Goal: Information Seeking & Learning: Learn about a topic

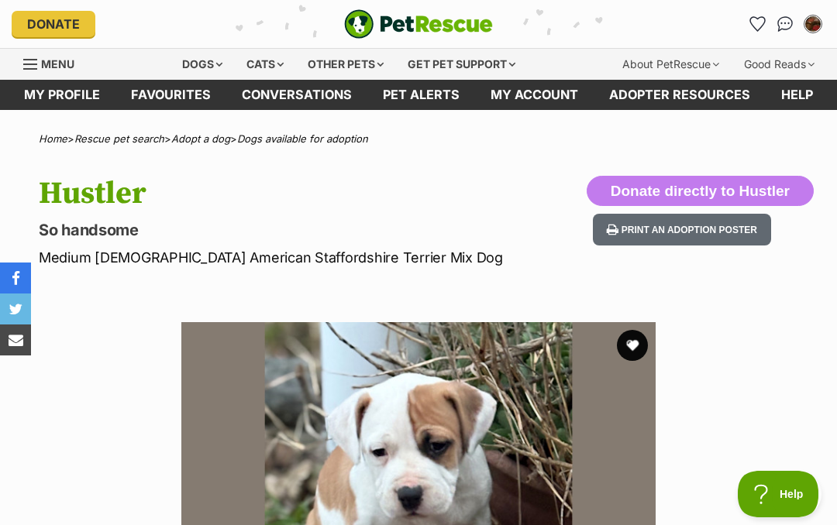
click at [167, 97] on link "Favourites" at bounding box center [170, 95] width 111 height 30
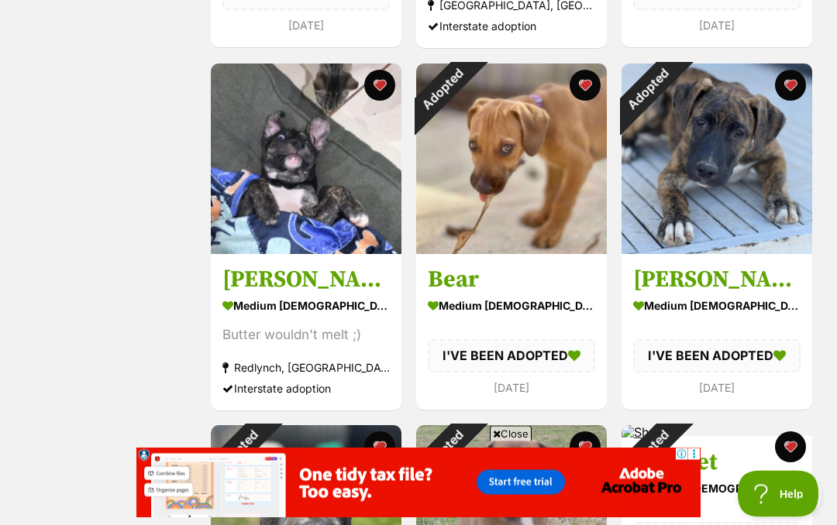
scroll to position [616, 0]
click at [317, 178] on img at bounding box center [306, 159] width 191 height 191
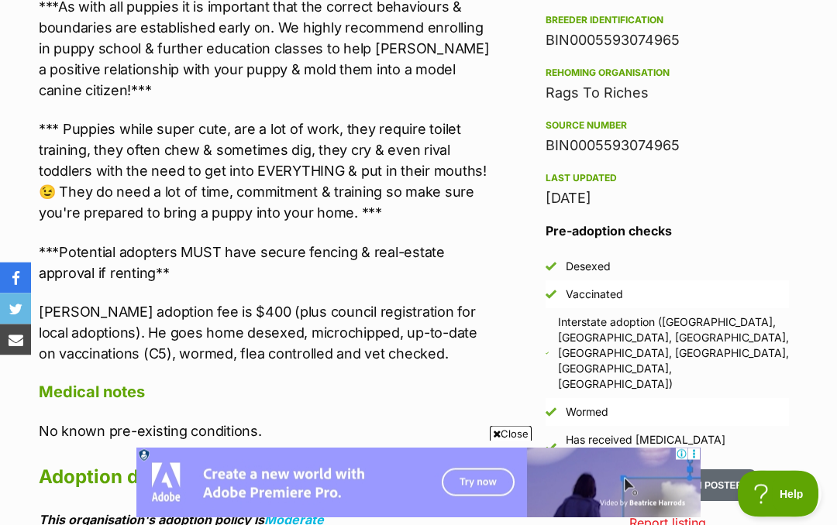
scroll to position [1271, 0]
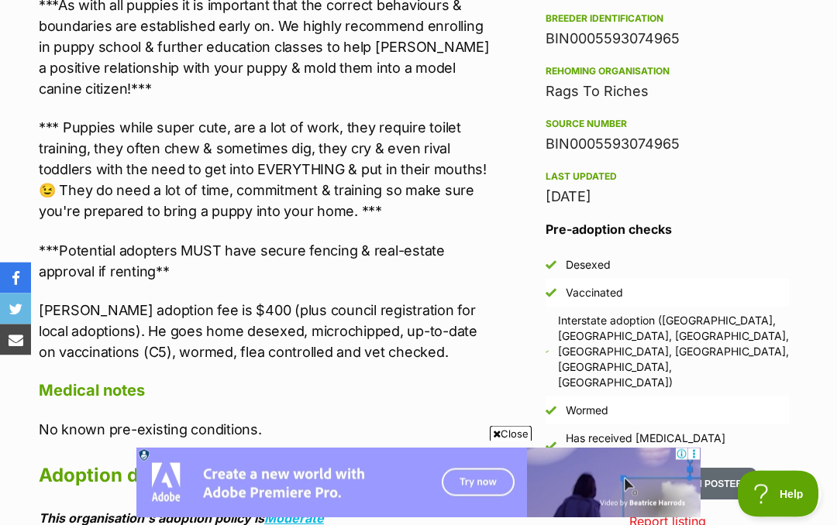
click at [680, 469] on button "Print an adoption poster" at bounding box center [667, 485] width 178 height 32
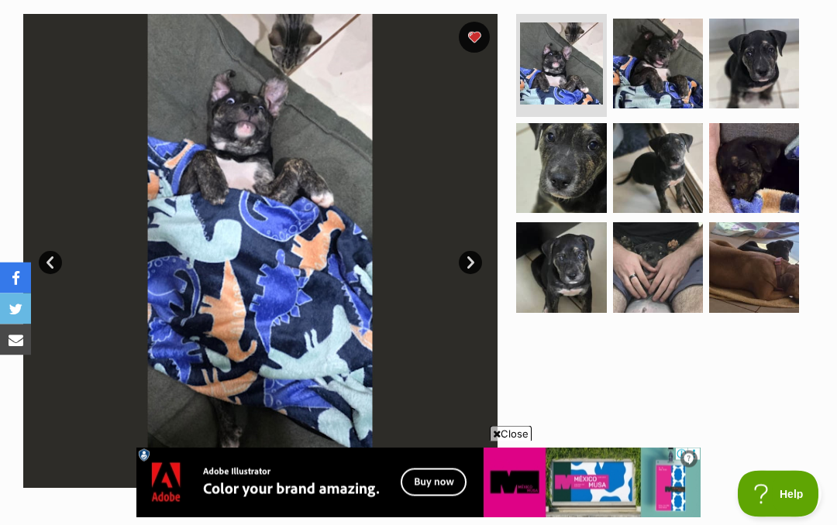
scroll to position [308, 0]
click at [566, 264] on img at bounding box center [561, 267] width 90 height 90
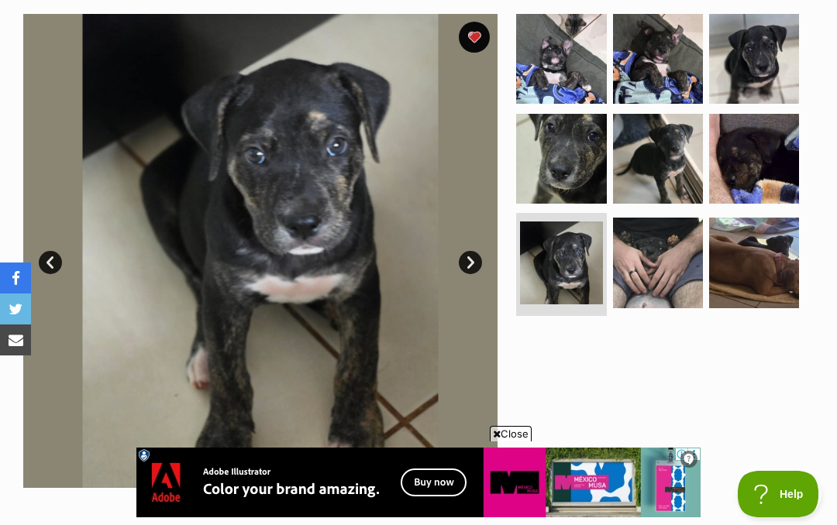
click at [775, 51] on img at bounding box center [754, 59] width 90 height 90
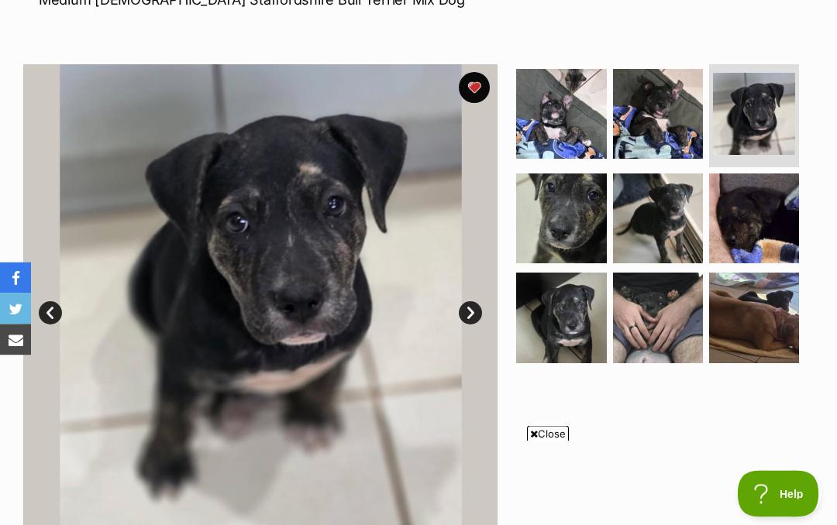
scroll to position [258, 0]
click at [580, 218] on img at bounding box center [561, 219] width 90 height 90
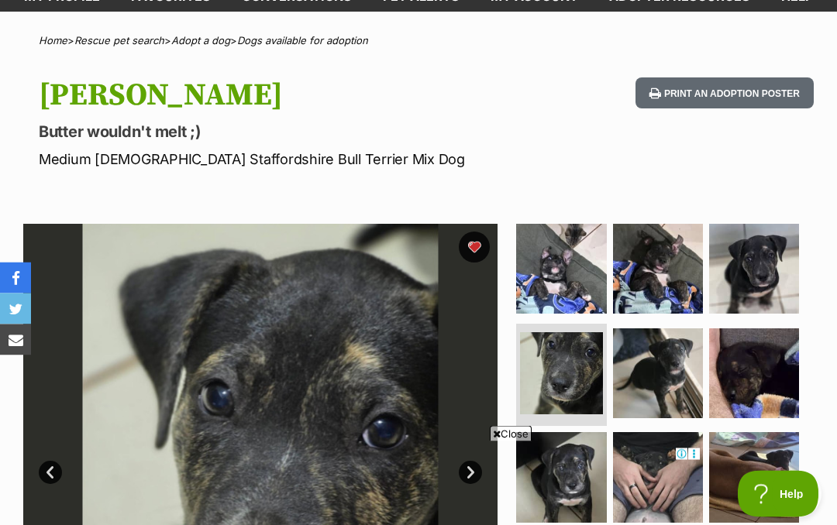
scroll to position [0, 0]
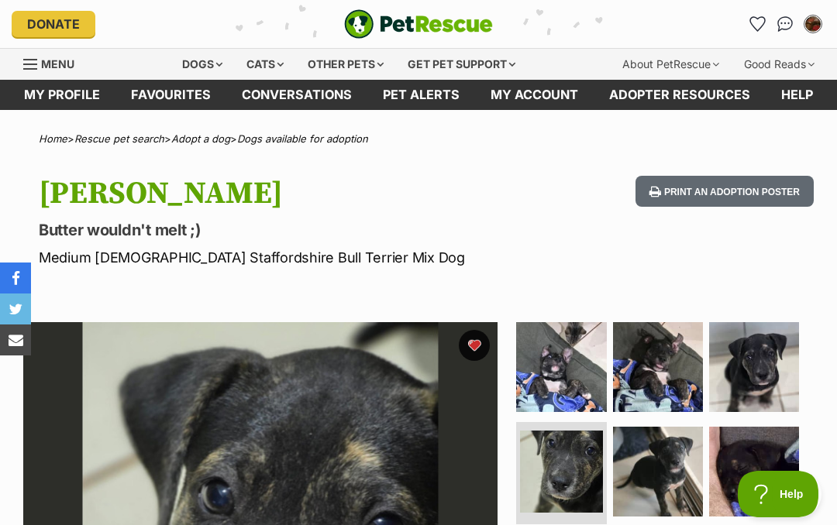
click at [200, 64] on div "Dogs" at bounding box center [202, 64] width 62 height 31
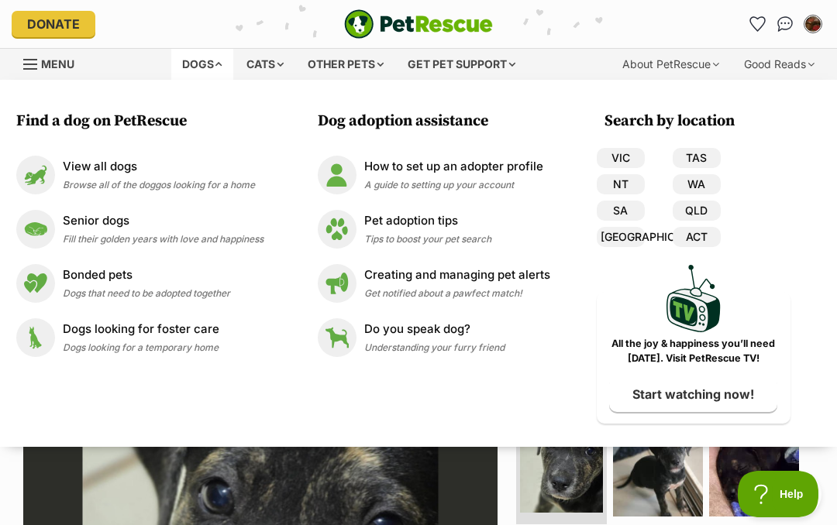
click at [640, 212] on link "SA" at bounding box center [621, 211] width 48 height 20
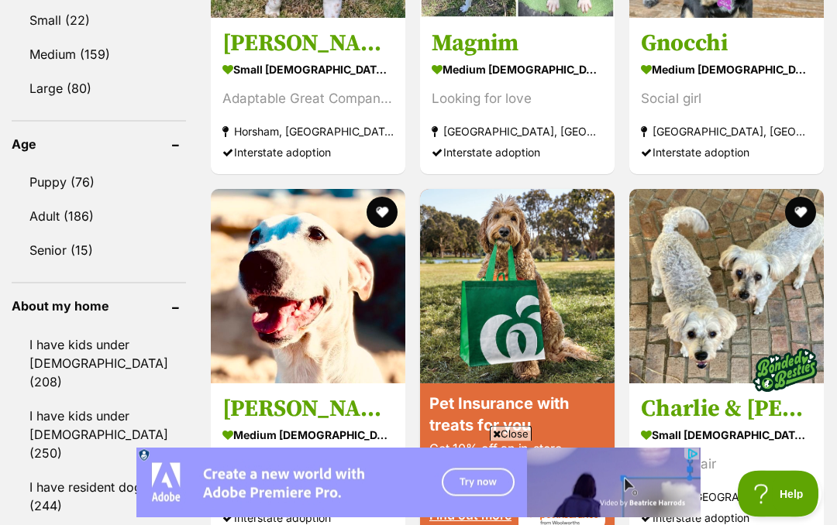
scroll to position [1636, 0]
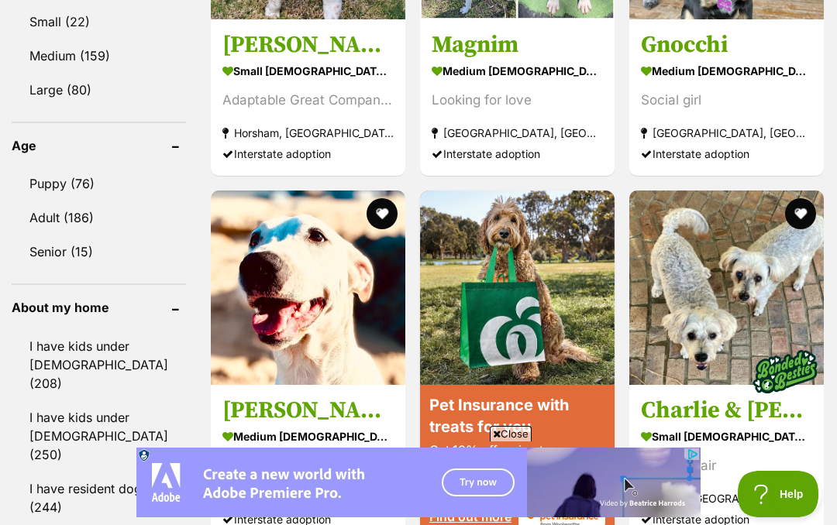
click at [96, 473] on link "I have resident dogs (244)" at bounding box center [99, 498] width 174 height 51
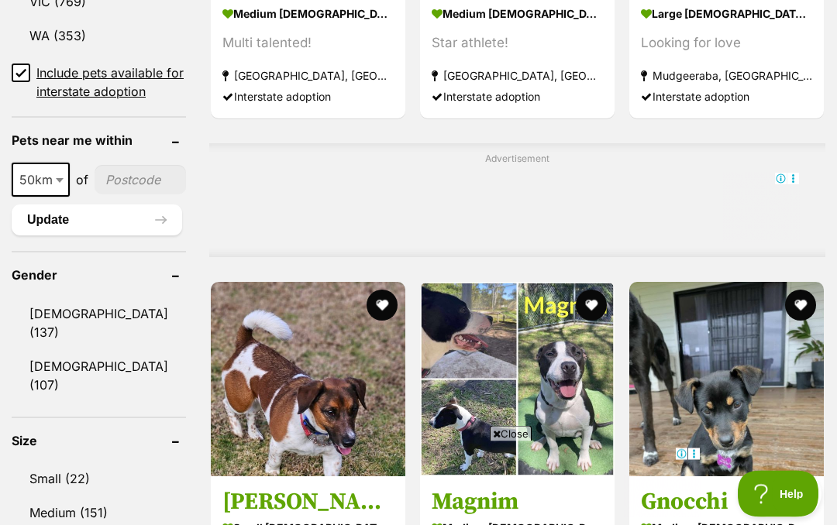
scroll to position [1176, 0]
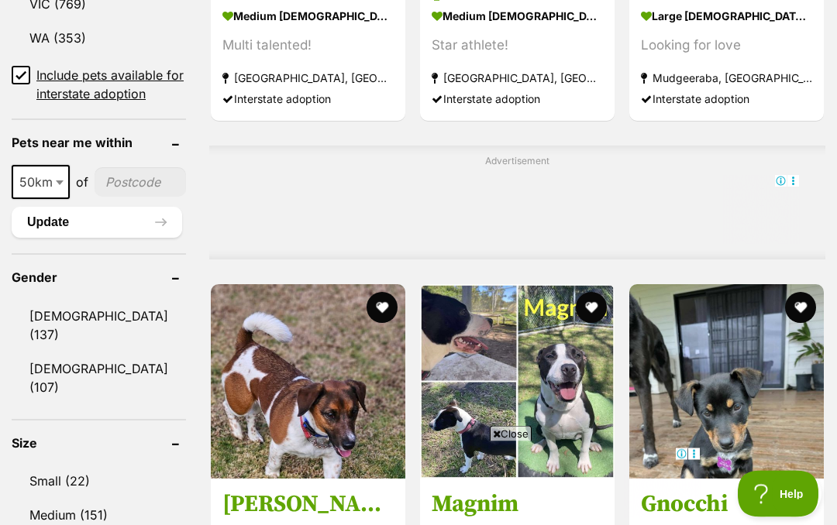
click at [371, 428] on img at bounding box center [308, 382] width 194 height 194
click at [66, 321] on link "[DEMOGRAPHIC_DATA] (137)" at bounding box center [99, 325] width 174 height 51
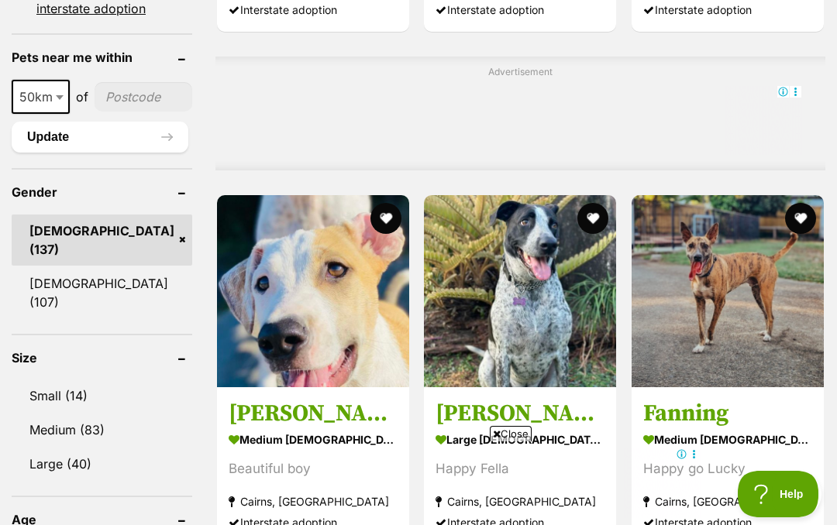
scroll to position [1364, 0]
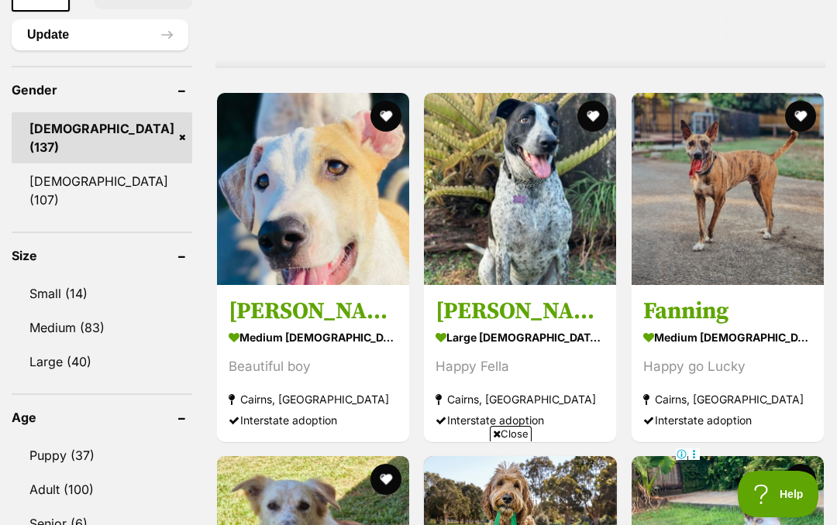
click at [74, 439] on link "Puppy (37)" at bounding box center [102, 455] width 181 height 33
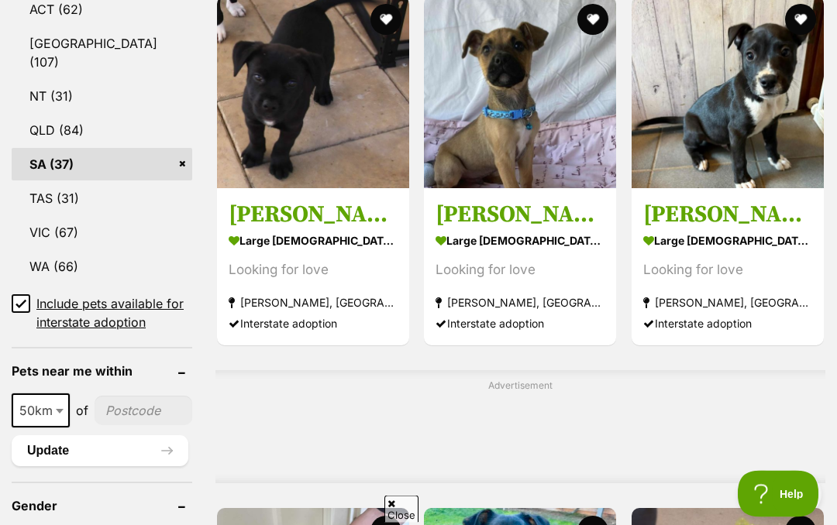
scroll to position [3322, 0]
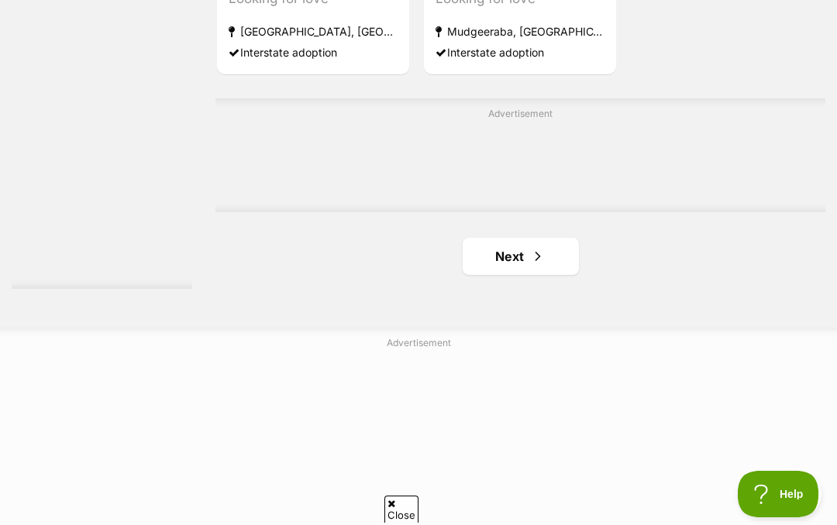
click at [486, 275] on link "Next" at bounding box center [521, 256] width 116 height 37
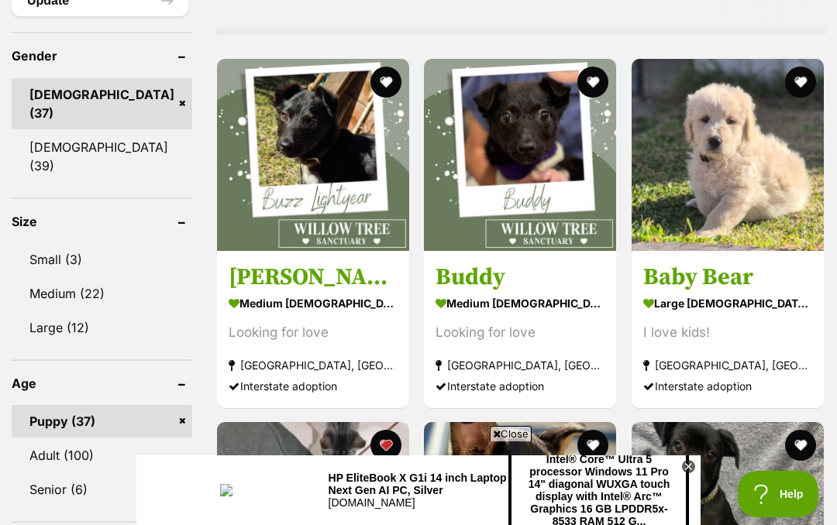
scroll to position [1398, 0]
click at [504, 193] on img at bounding box center [520, 156] width 192 height 192
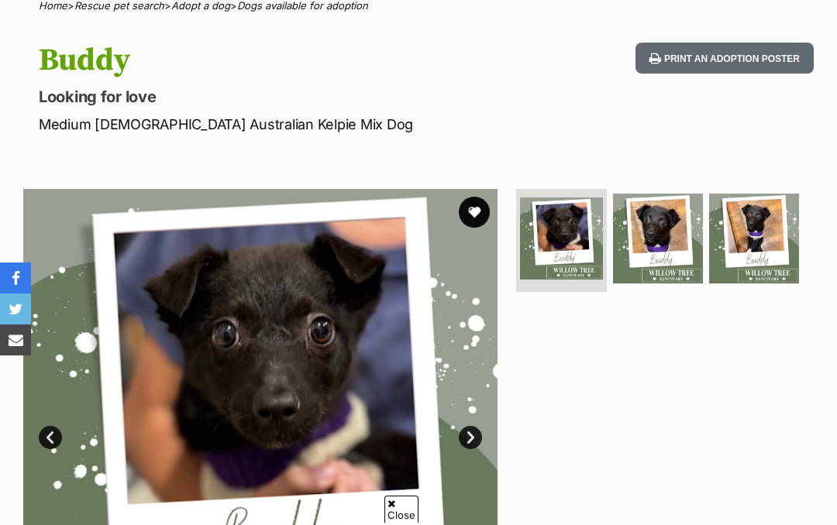
scroll to position [132, 0]
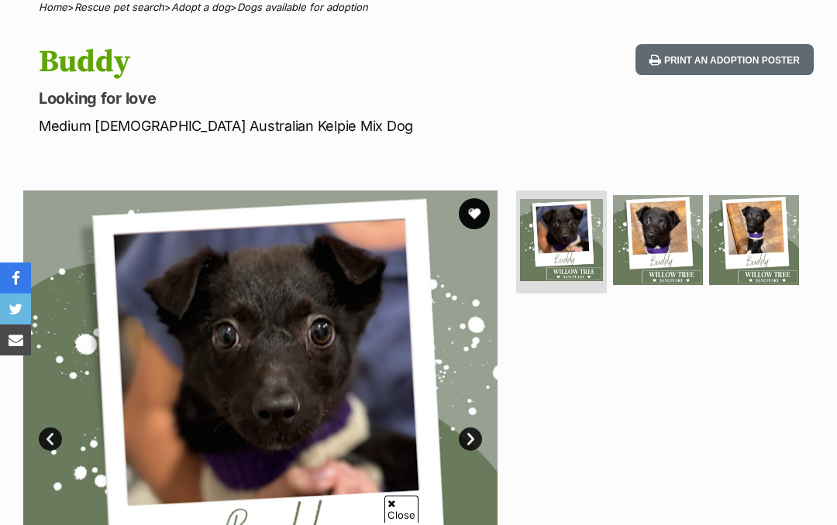
click at [663, 238] on img at bounding box center [658, 240] width 90 height 90
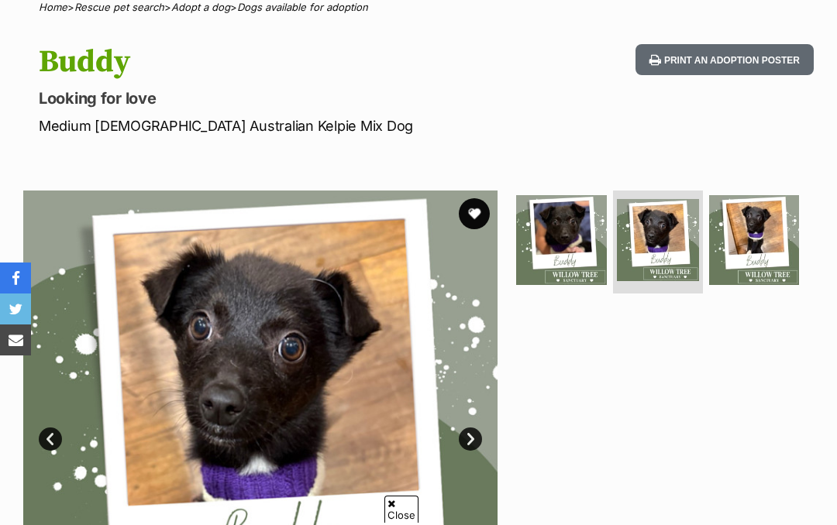
scroll to position [0, 0]
click at [771, 225] on img at bounding box center [754, 240] width 90 height 90
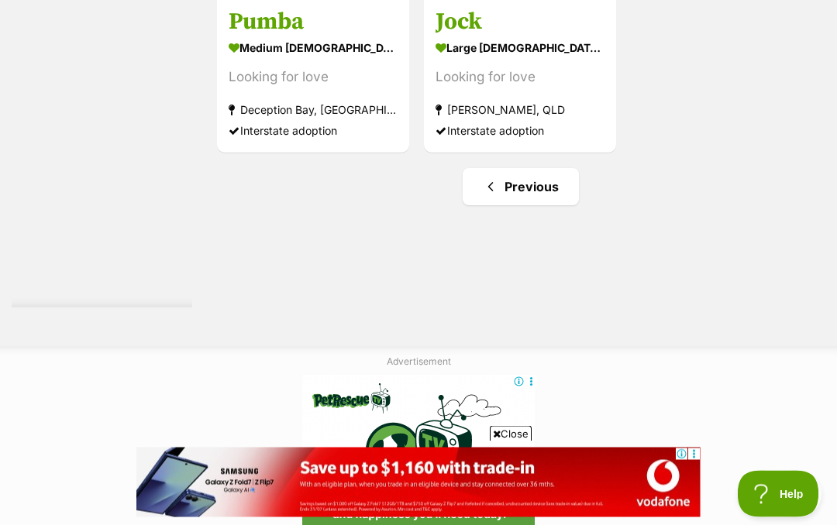
scroll to position [2880, 0]
click at [496, 205] on link "Previous" at bounding box center [521, 186] width 116 height 37
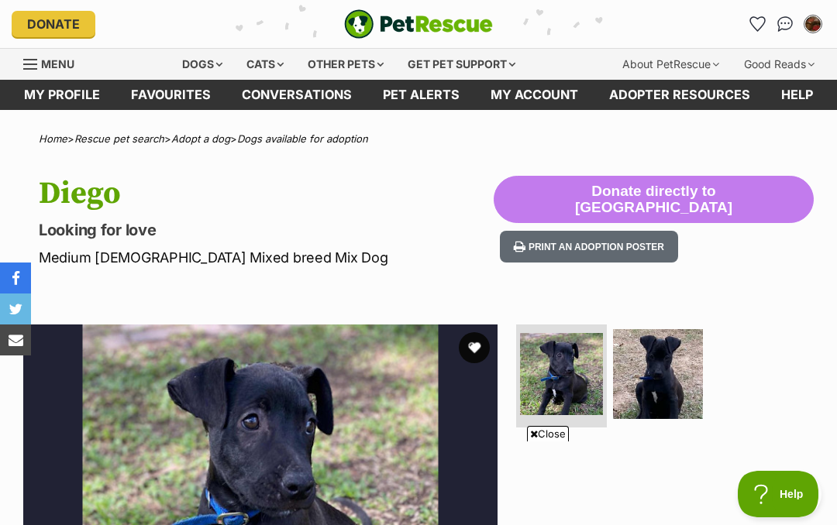
scroll to position [277, 0]
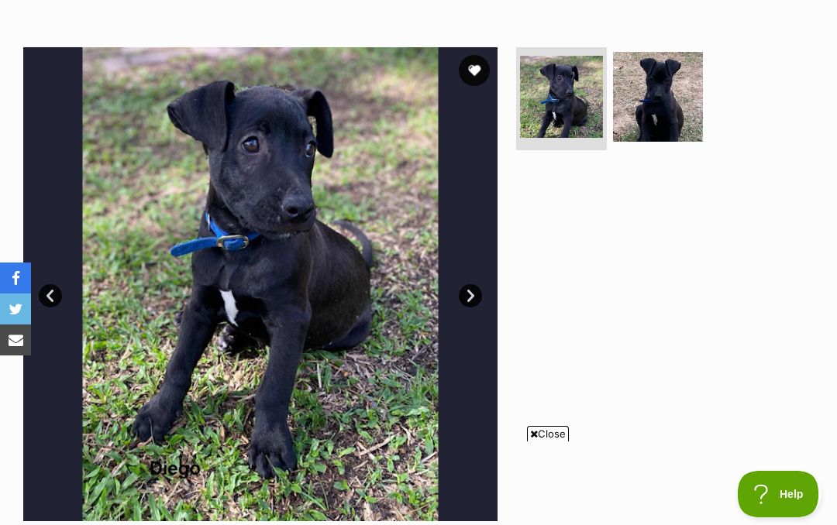
click at [658, 99] on img at bounding box center [658, 97] width 90 height 90
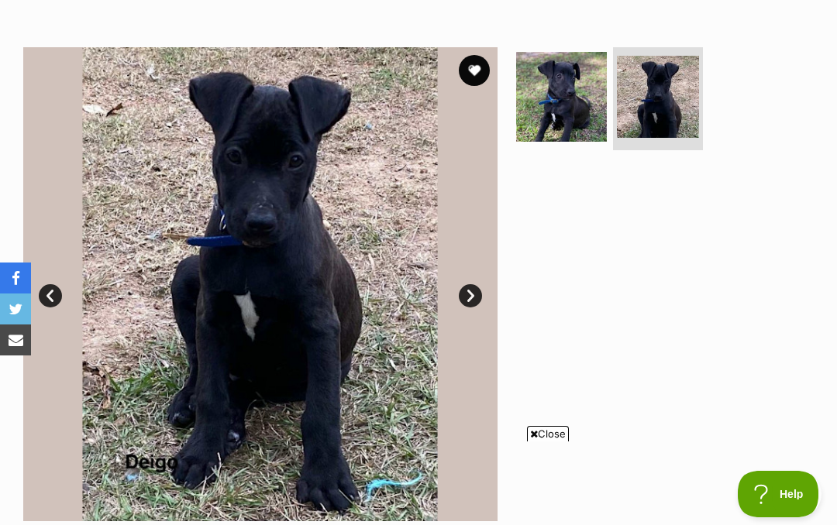
click at [666, 96] on img at bounding box center [658, 97] width 82 height 82
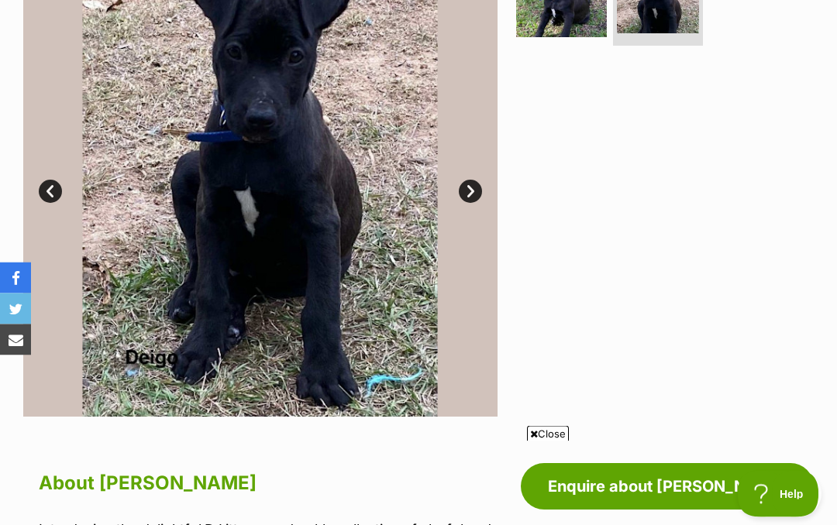
scroll to position [382, 0]
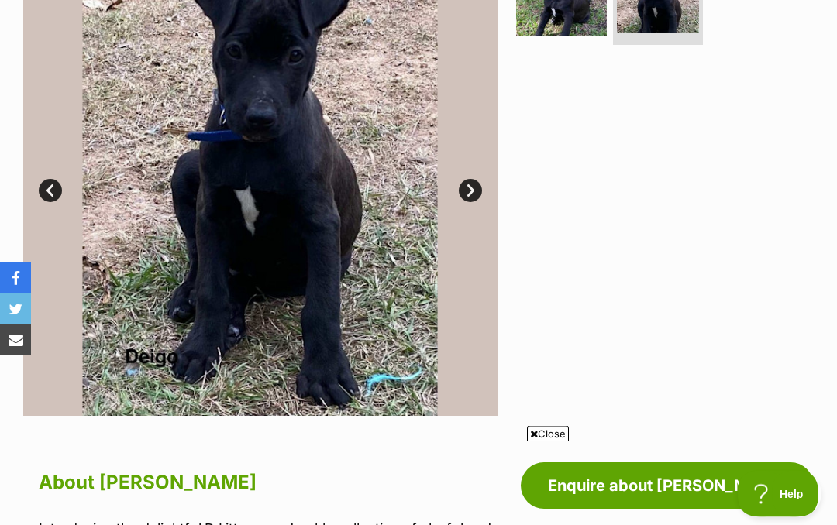
click at [535, 439] on icon at bounding box center [534, 434] width 8 height 10
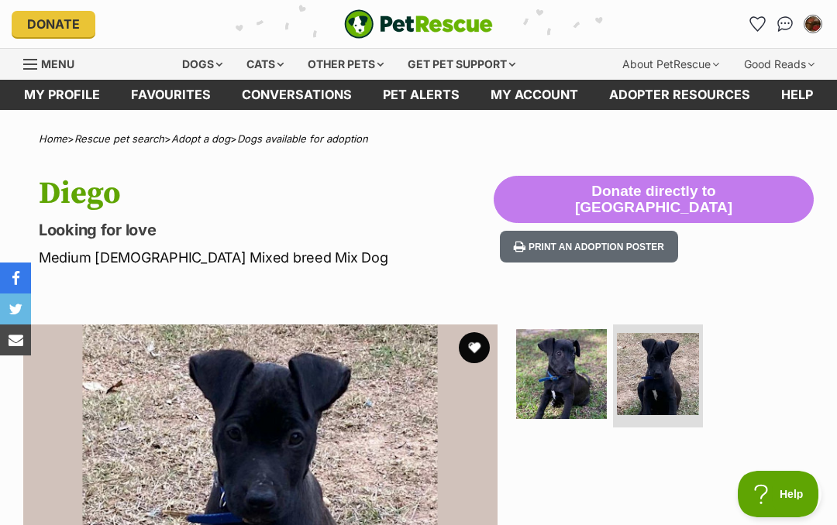
scroll to position [0, 0]
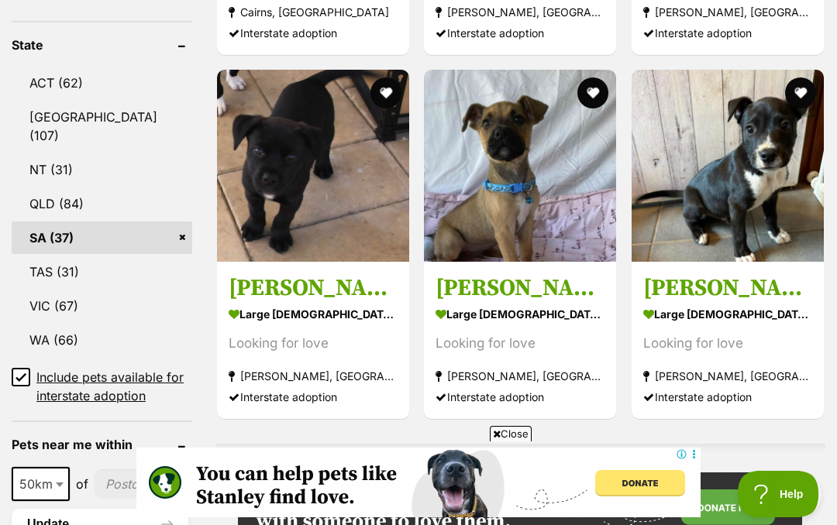
click at [485, 222] on img at bounding box center [520, 166] width 192 height 192
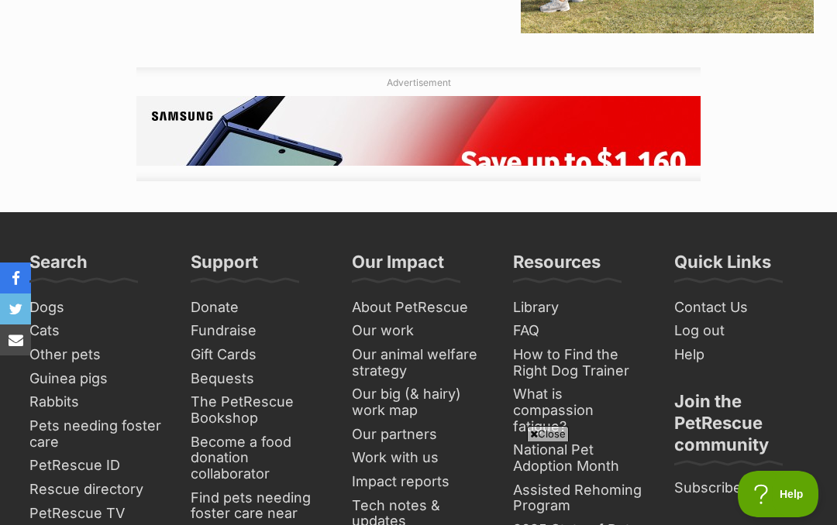
scroll to position [2189, 0]
